Goal: Find specific page/section: Find specific page/section

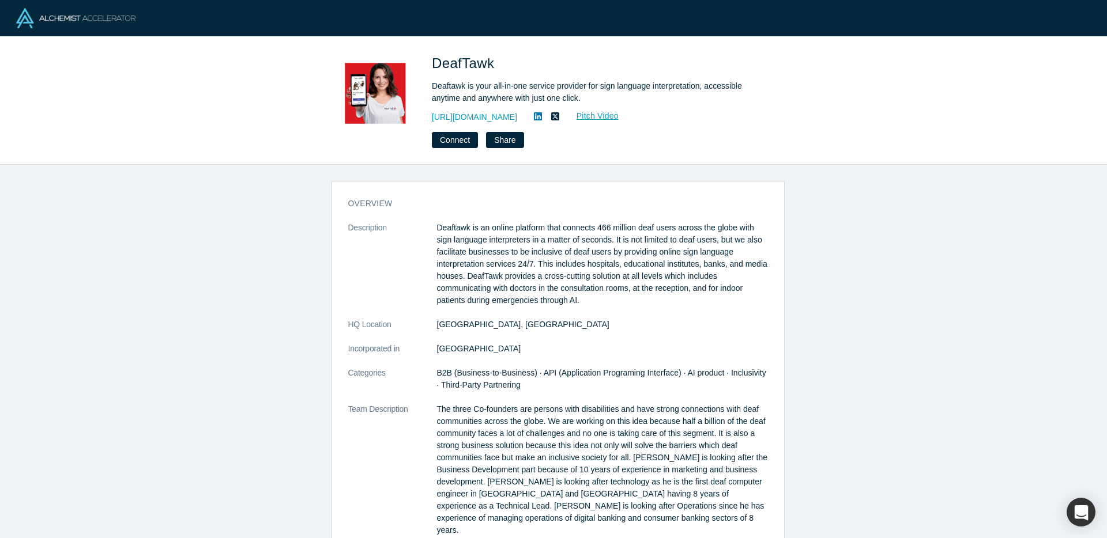
click at [271, 36] on div at bounding box center [553, 18] width 1107 height 36
